Goal: Navigation & Orientation: Find specific page/section

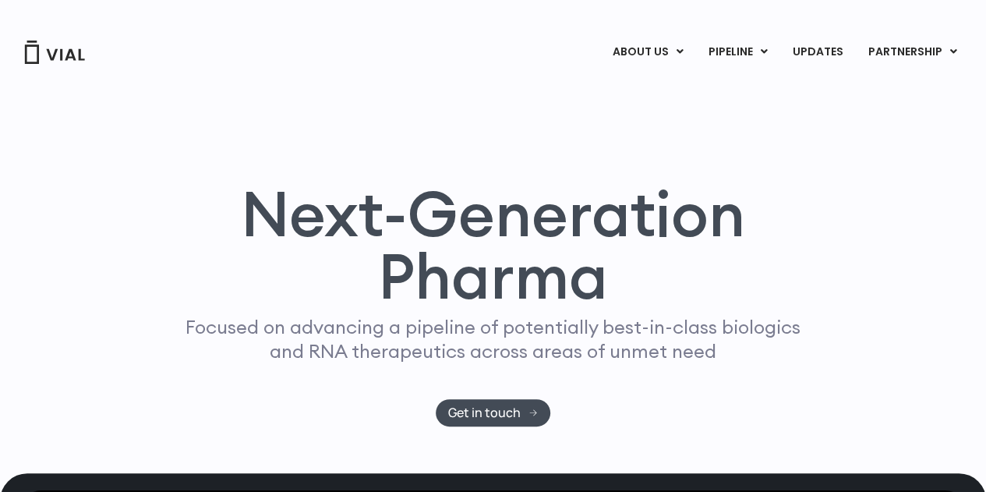
drag, startPoint x: 0, startPoint y: 0, endPoint x: 67, endPoint y: 55, distance: 86.9
click at [67, 55] on img at bounding box center [54, 52] width 62 height 23
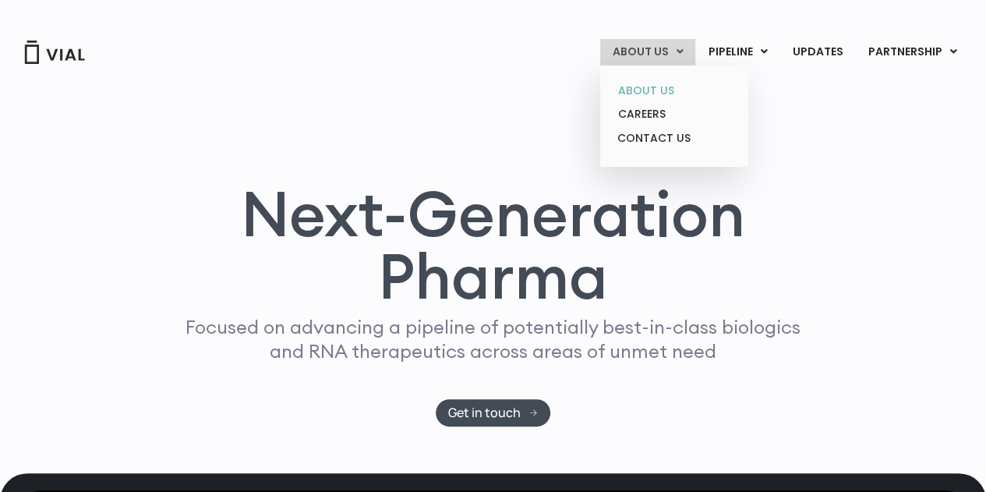
click at [658, 88] on link "ABOUT US" at bounding box center [674, 91] width 136 height 24
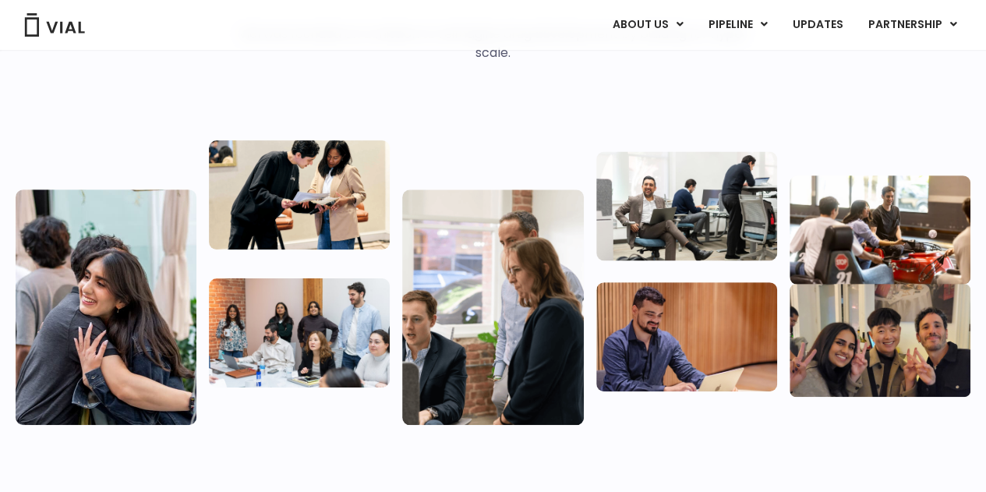
scroll to position [142, 0]
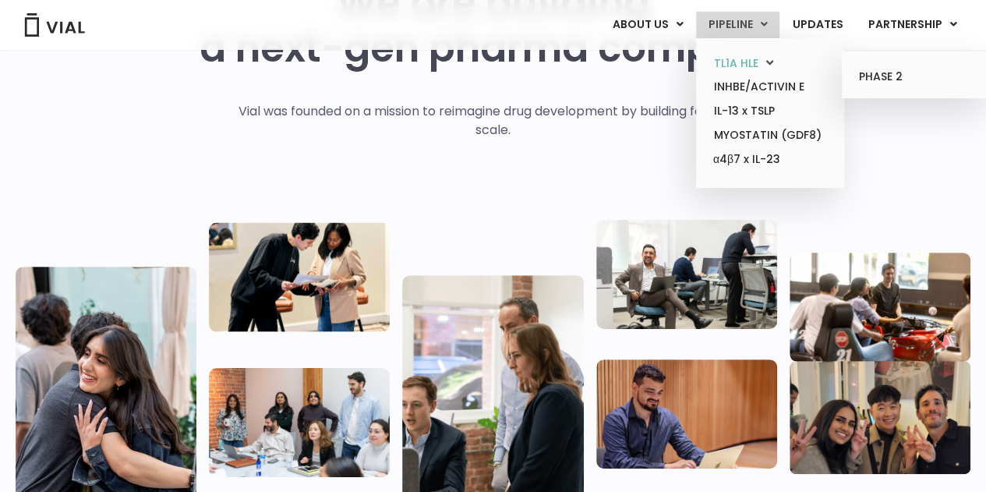
click at [741, 62] on link "TL1A HLE" at bounding box center [770, 63] width 136 height 24
